Goal: Book appointment/travel/reservation

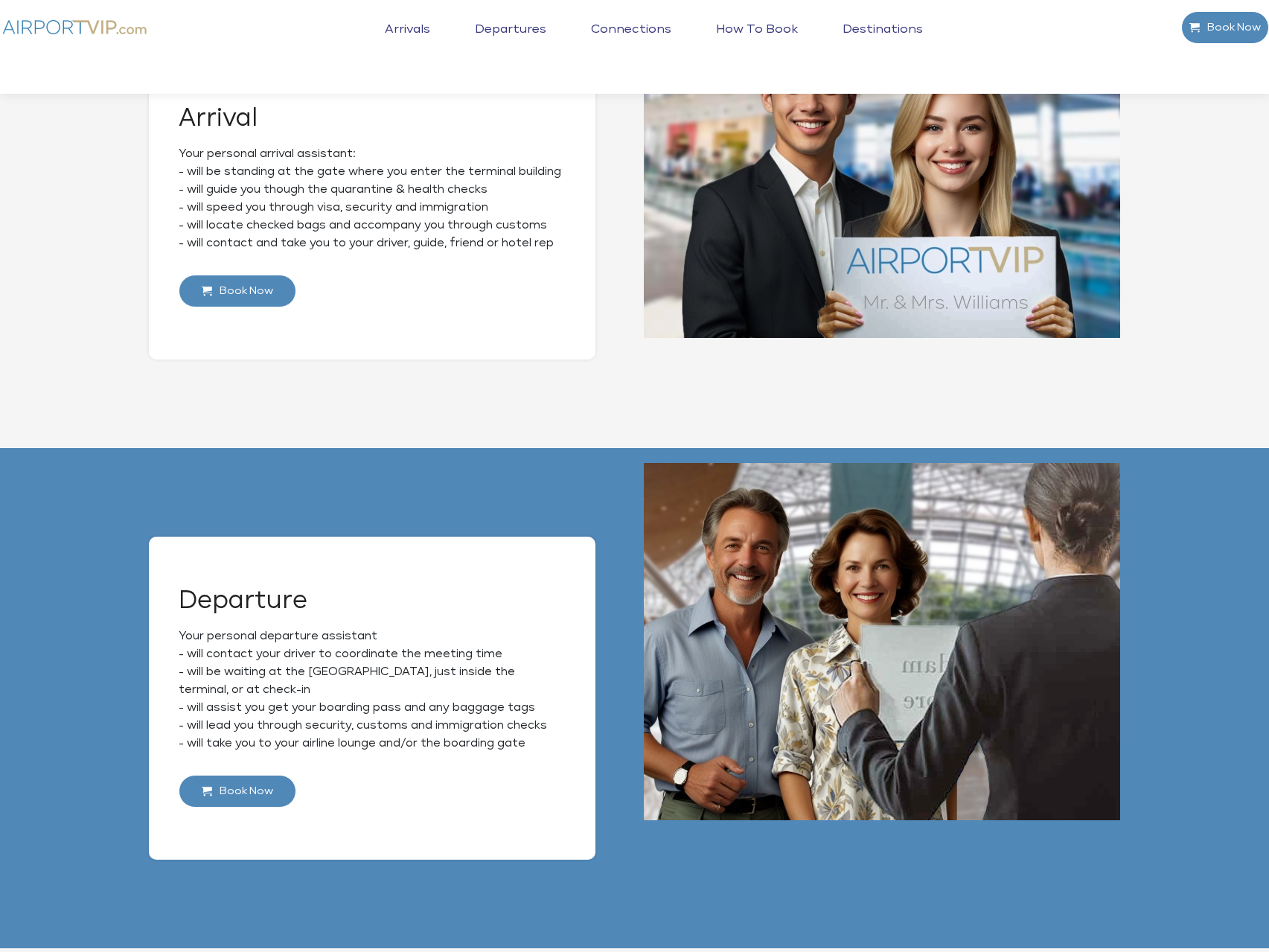
scroll to position [595, 0]
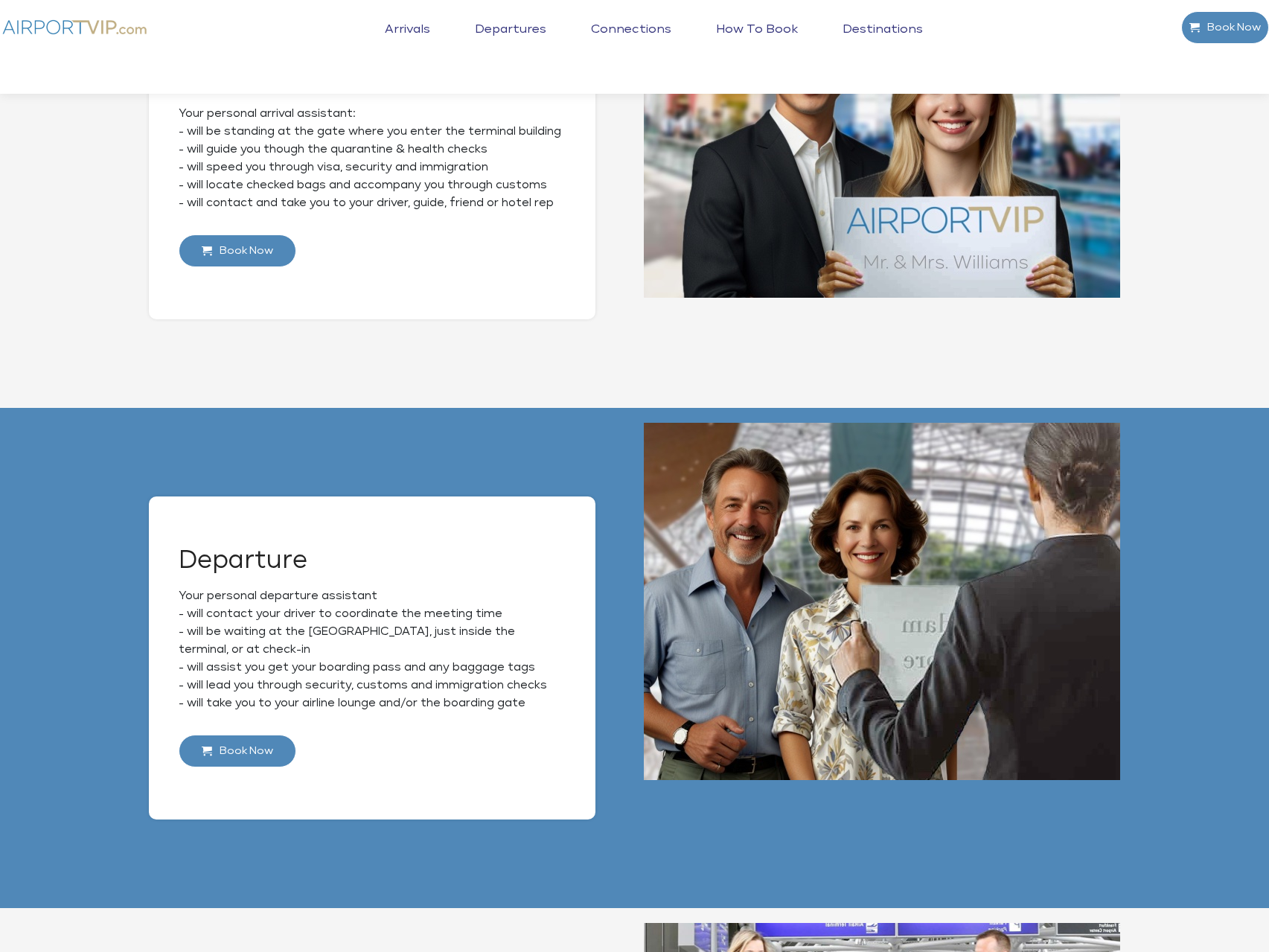
drag, startPoint x: 190, startPoint y: 615, endPoint x: 548, endPoint y: 706, distance: 369.4
click at [548, 706] on div "Your personal departure assistant - will contact your driver to coordinate the …" at bounding box center [372, 661] width 387 height 147
copy div "will contact your driver to coordinate the meeting time - will be waiting at th…"
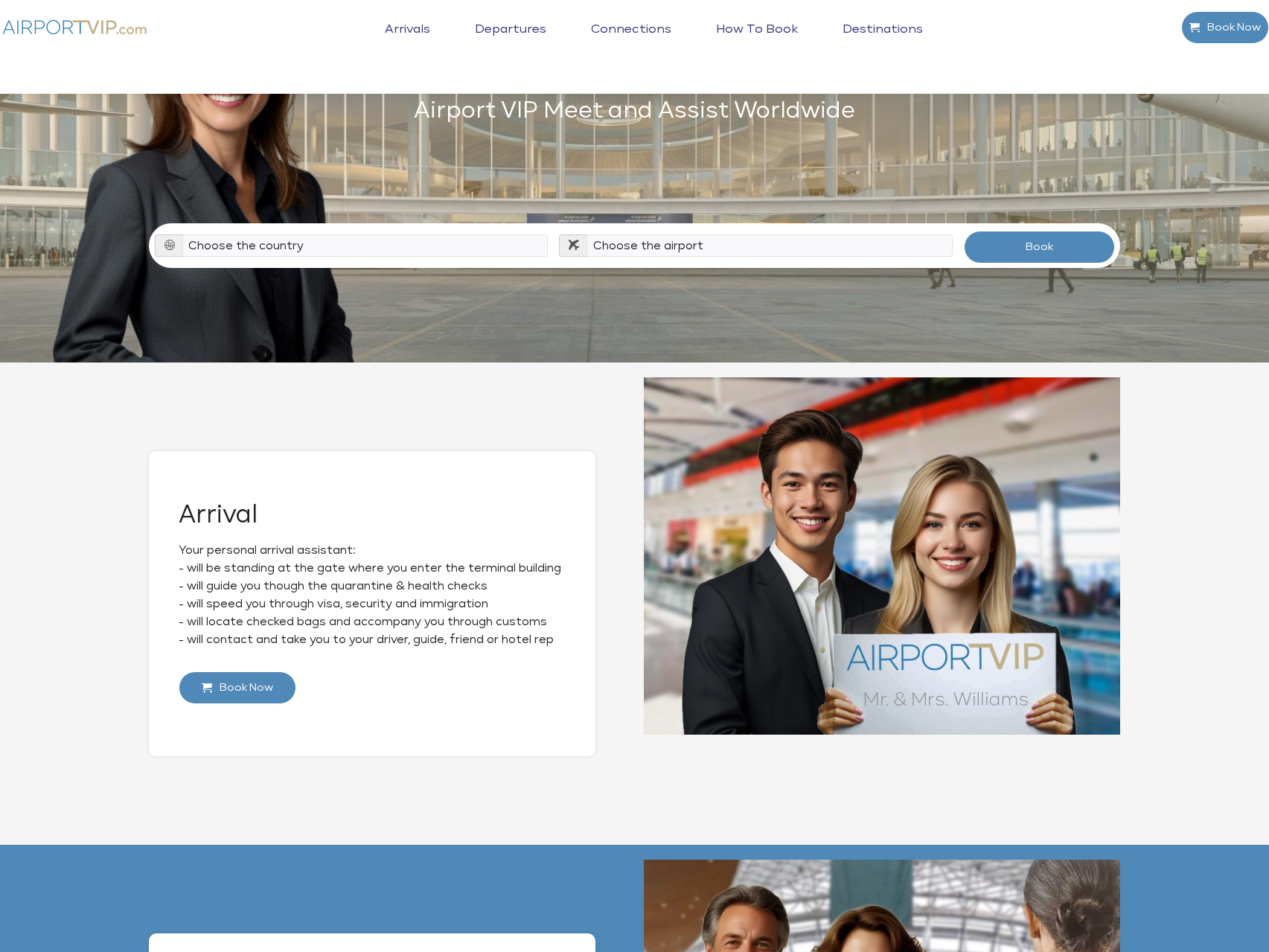
scroll to position [148, 0]
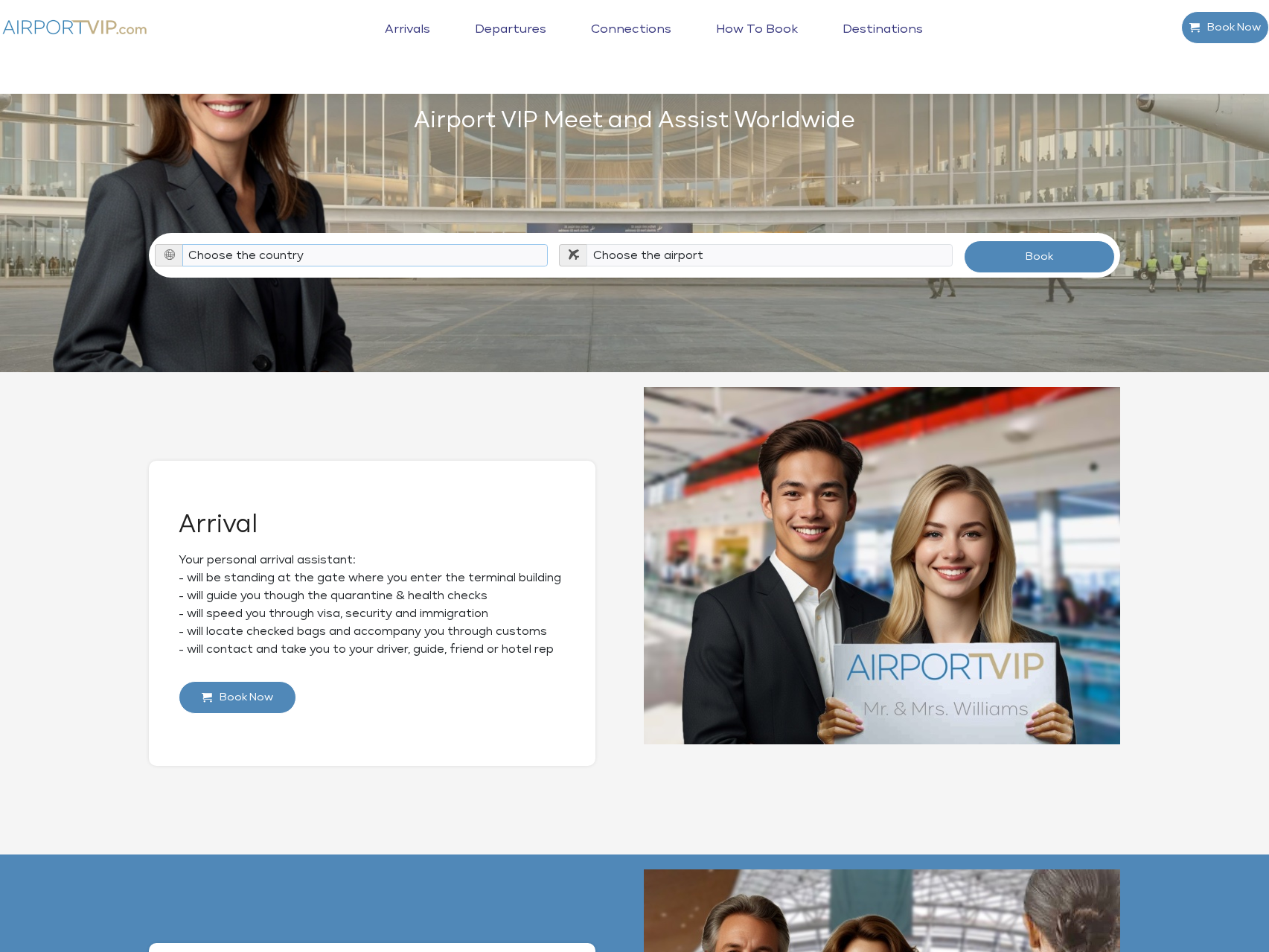
drag, startPoint x: 257, startPoint y: 229, endPoint x: 253, endPoint y: 237, distance: 8.9
click at [257, 244] on select "Choose the country Albania Austria Bosnia and Herzegovina Canada China Croatia …" at bounding box center [365, 255] width 366 height 22
click at [241, 244] on select "Choose the country Albania Austria Bosnia and Herzegovina Canada China Croatia …" at bounding box center [365, 255] width 366 height 22
click at [427, 244] on select "Choose the country Albania Austria Bosnia and Herzegovina Canada China Croatia …" at bounding box center [365, 255] width 366 height 22
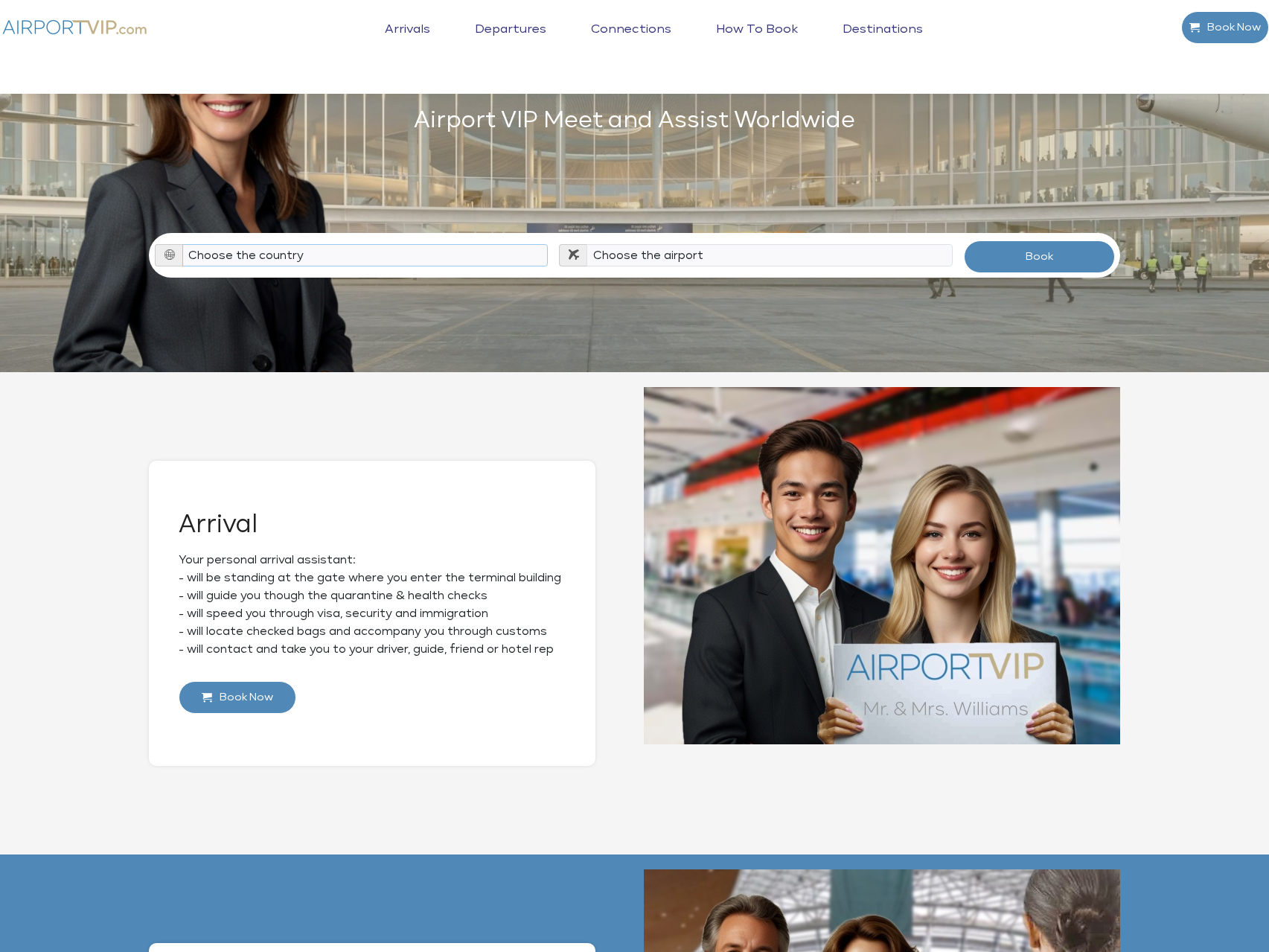
click at [300, 244] on select "Choose the country Albania Austria Bosnia and Herzegovina Canada China Croatia …" at bounding box center [365, 255] width 366 height 22
click at [306, 244] on select "Choose the country Albania Austria Bosnia and Herzegovina Canada China Croatia …" at bounding box center [365, 255] width 366 height 22
click at [378, 244] on select "Choose the country Albania Austria Bosnia and Herzegovina Canada China Croatia …" at bounding box center [365, 255] width 366 height 22
click at [710, 244] on select "Choose the airport" at bounding box center [769, 255] width 366 height 22
click at [711, 244] on select "Choose the airport" at bounding box center [769, 255] width 366 height 22
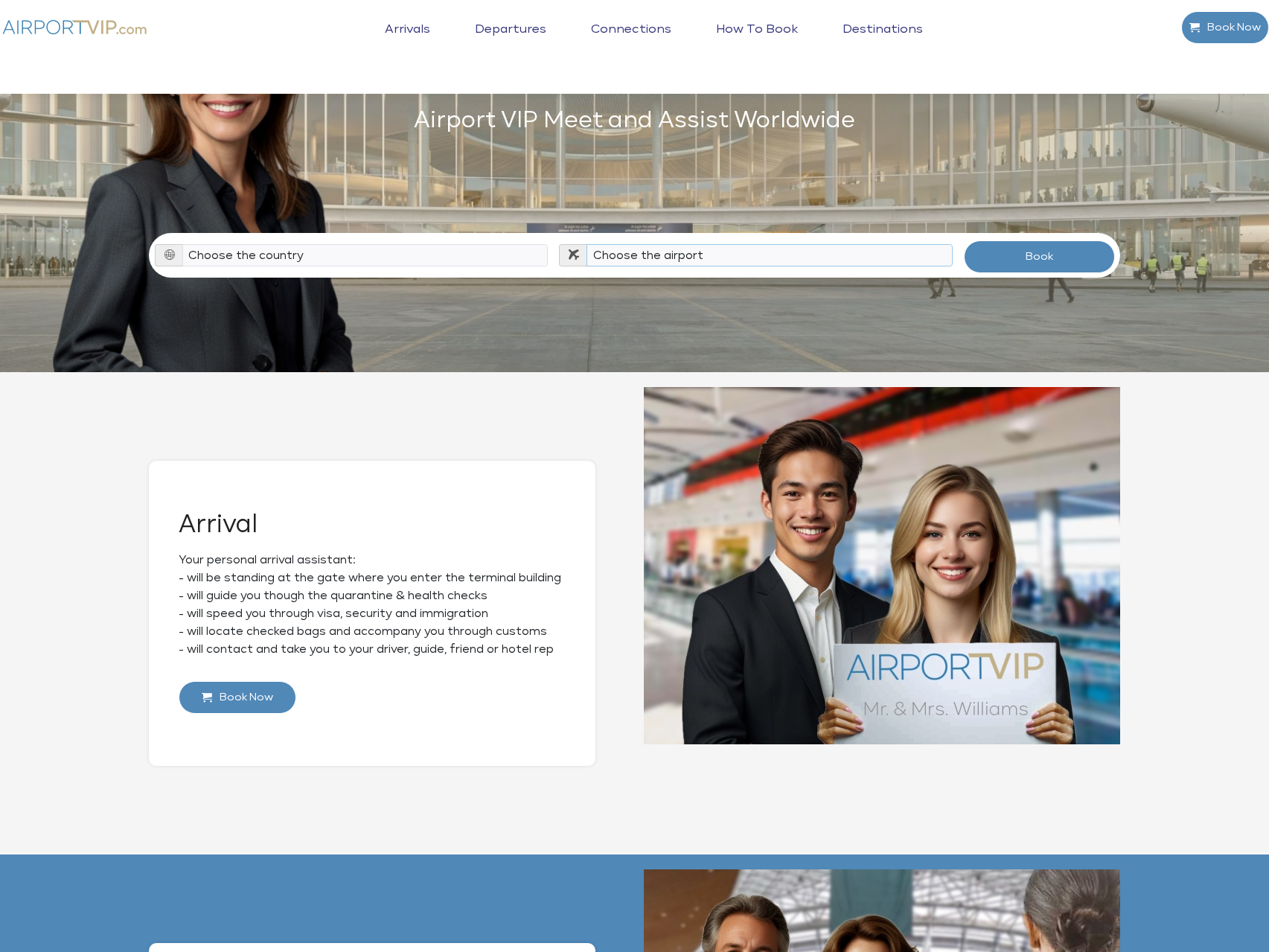
click at [711, 244] on select "Choose the airport" at bounding box center [769, 255] width 366 height 22
click at [718, 244] on select "Choose the airport" at bounding box center [769, 255] width 366 height 22
drag, startPoint x: 605, startPoint y: 229, endPoint x: 581, endPoint y: 236, distance: 25.0
click at [605, 244] on select "Choose the airport" at bounding box center [769, 255] width 366 height 22
click at [574, 249] on icon at bounding box center [573, 253] width 10 height 10
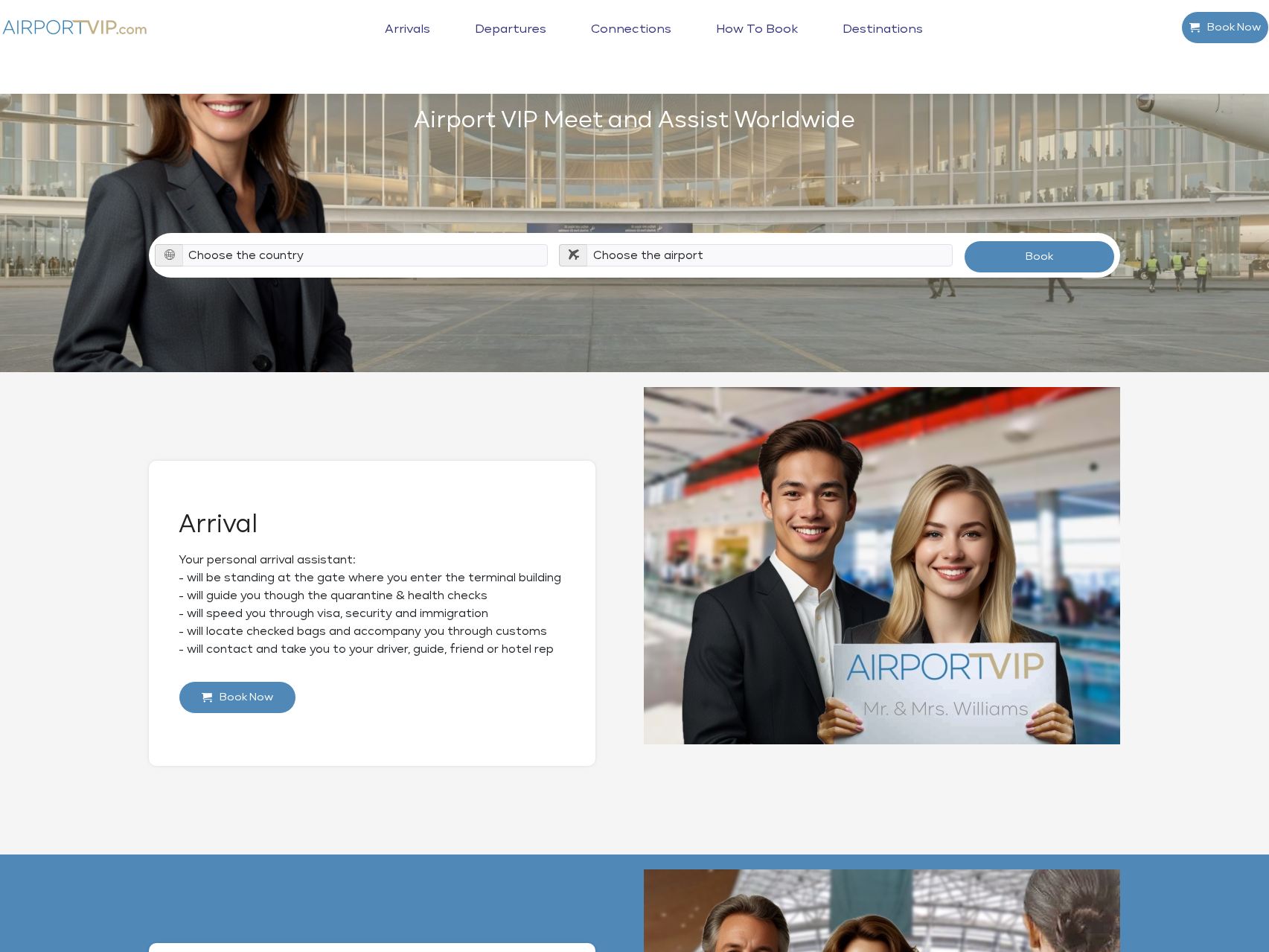
click at [574, 249] on icon at bounding box center [573, 253] width 10 height 10
click at [421, 244] on select "Choose the country Albania Austria Bosnia and Herzegovina Canada China Croatia …" at bounding box center [365, 255] width 366 height 22
select select "AUT"
click at [182, 244] on select "Choose the country Albania Austria Bosnia and Herzegovina Canada China Croatia …" at bounding box center [365, 255] width 366 height 22
click at [606, 244] on select "Choose the airport Vienna Int'l Airport (VIE)" at bounding box center [769, 255] width 366 height 22
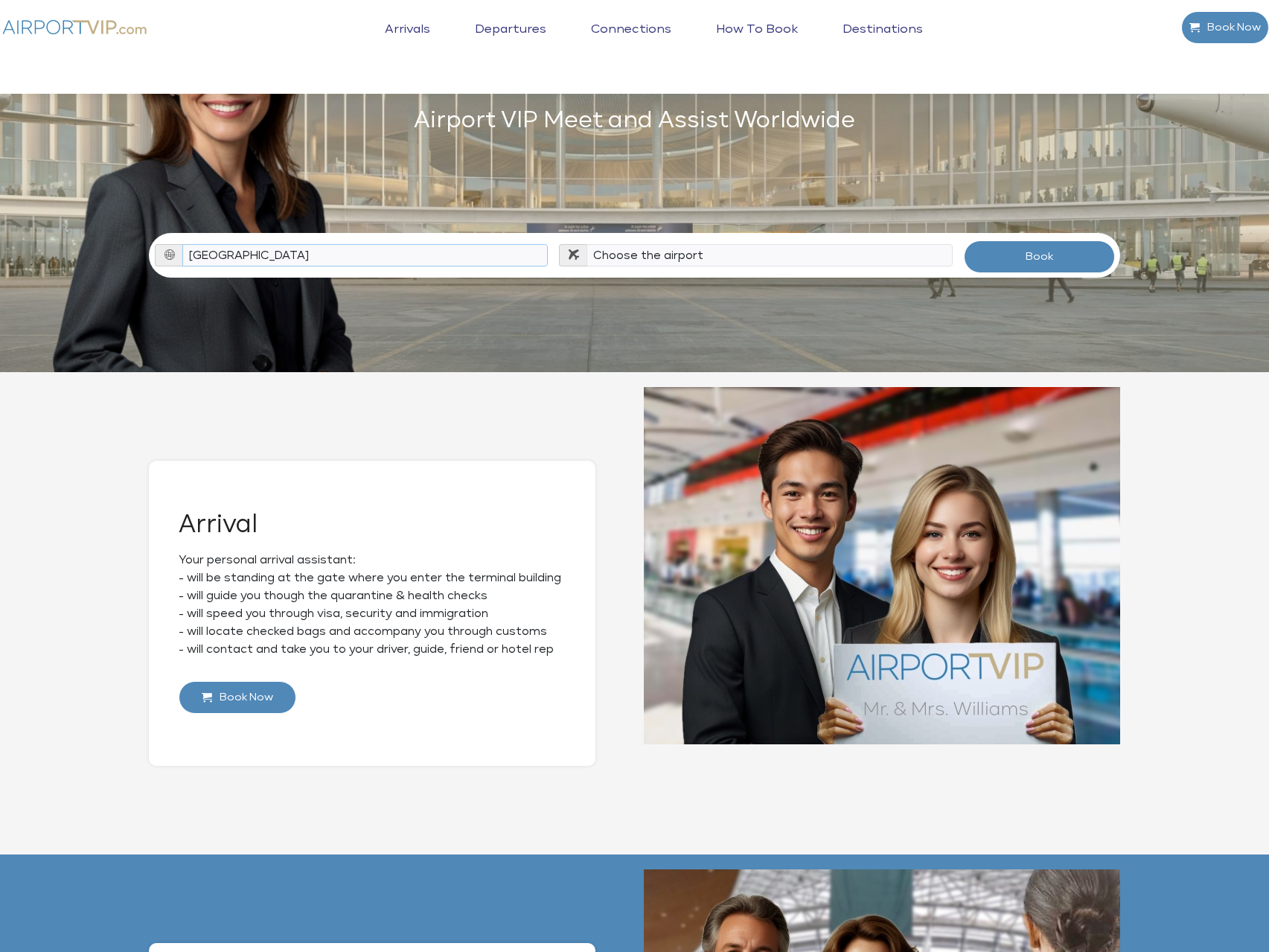
click at [431, 244] on select "Choose the country Albania Austria Bosnia and Herzegovina Canada China Croatia …" at bounding box center [365, 255] width 366 height 22
